Goal: Information Seeking & Learning: Learn about a topic

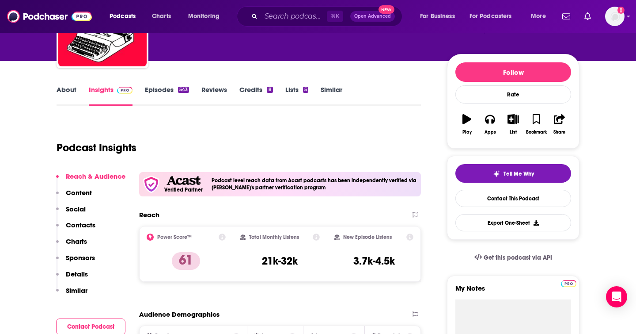
scroll to position [10, 0]
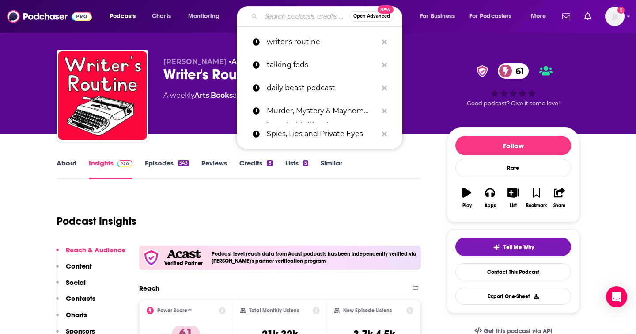
click at [271, 15] on input "Search podcasts, credits, & more..." at bounding box center [305, 16] width 88 height 14
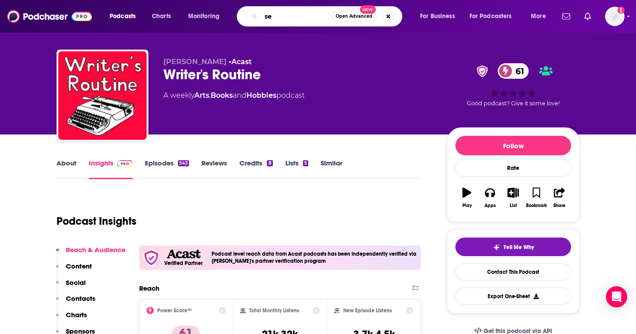
type input "s"
type input "relationship podcast"
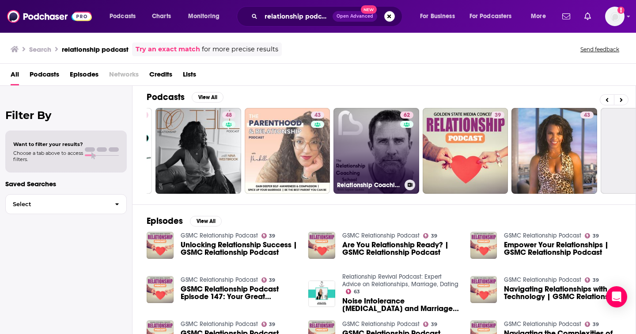
scroll to position [0, 189]
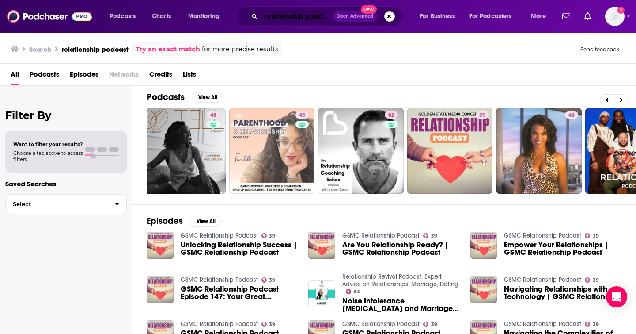
click at [304, 17] on input "relationship podcast" at bounding box center [297, 16] width 72 height 14
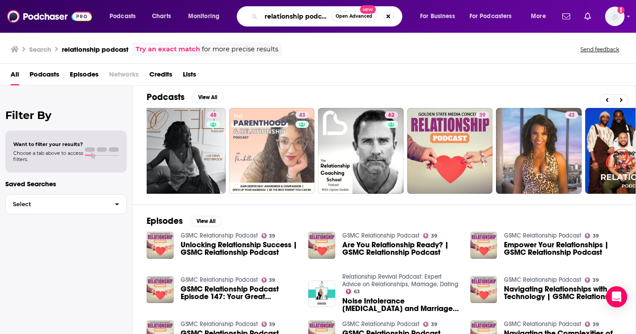
click at [304, 17] on input "relationship podcast" at bounding box center [296, 16] width 71 height 14
type input "modern love"
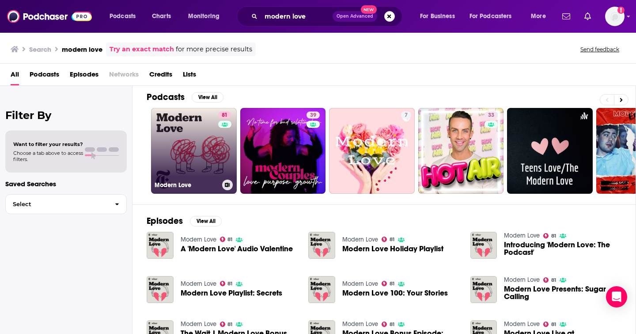
click at [192, 141] on link "81 Modern Love" at bounding box center [194, 151] width 86 height 86
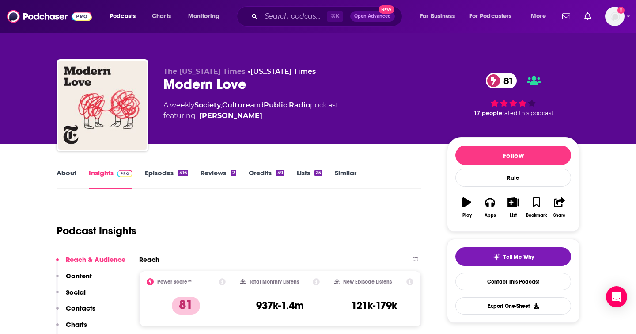
click at [163, 173] on link "Episodes 416" at bounding box center [166, 178] width 43 height 20
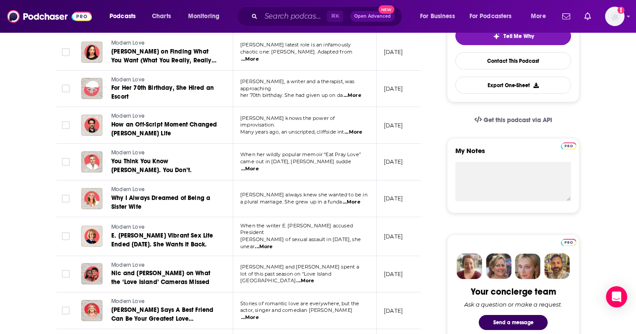
scroll to position [379, 0]
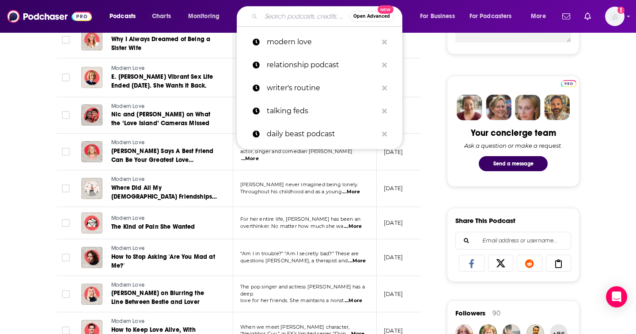
click at [278, 17] on input "Search podcasts, credits, & more..." at bounding box center [305, 16] width 88 height 14
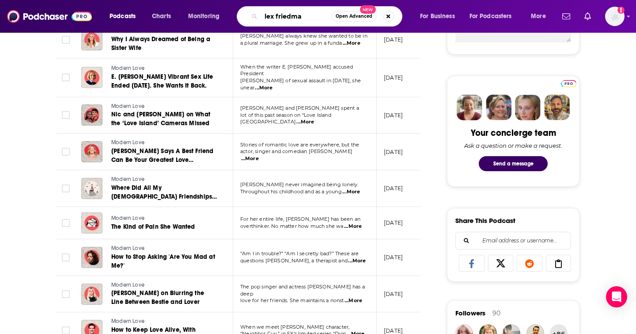
type input "[PERSON_NAME]"
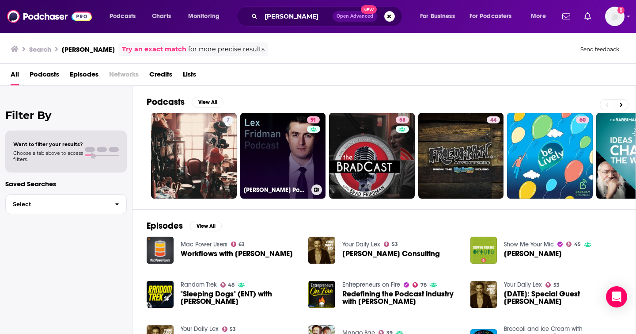
click at [273, 140] on link "91 [PERSON_NAME] Podcast" at bounding box center [283, 156] width 86 height 86
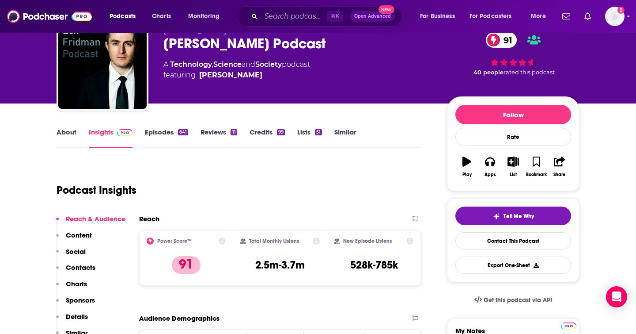
scroll to position [75, 0]
